Goal: Use online tool/utility: Use online tool/utility

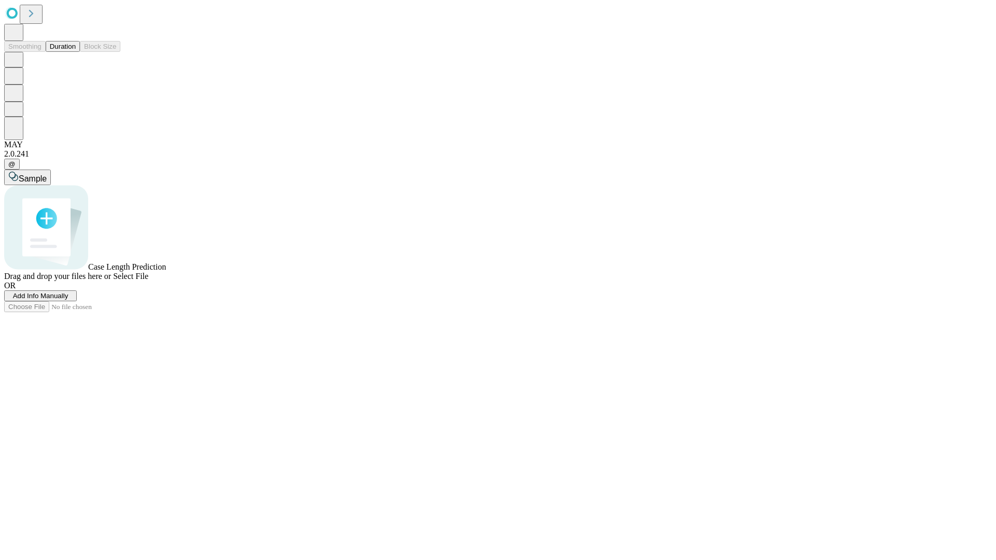
click at [76, 52] on button "Duration" at bounding box center [63, 46] width 34 height 11
click at [47, 174] on span "Sample" at bounding box center [33, 178] width 28 height 9
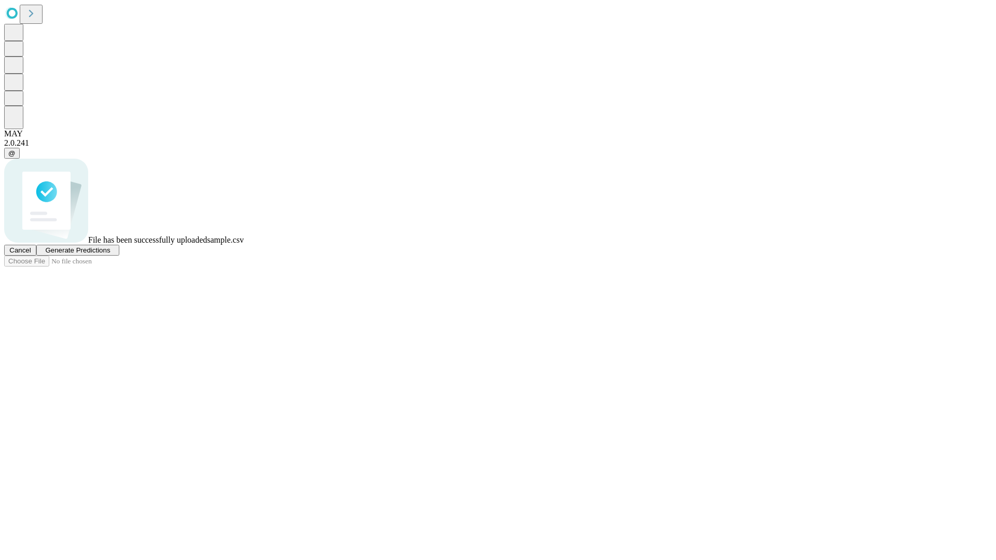
click at [110, 254] on span "Generate Predictions" at bounding box center [77, 250] width 65 height 8
